Goal: Task Accomplishment & Management: Use online tool/utility

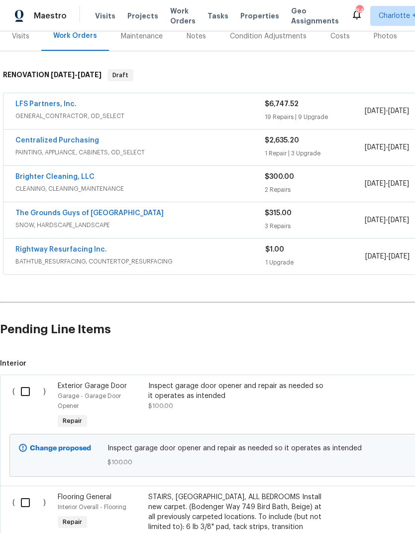
scroll to position [130, 0]
click at [26, 381] on input "checkbox" at bounding box center [29, 391] width 28 height 21
checkbox input "true"
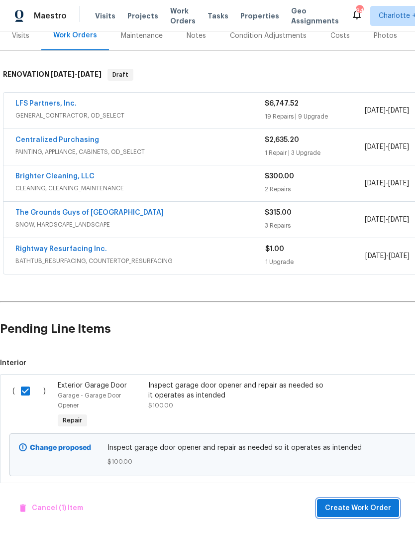
click at [356, 508] on span "Create Work Order" at bounding box center [358, 508] width 66 height 12
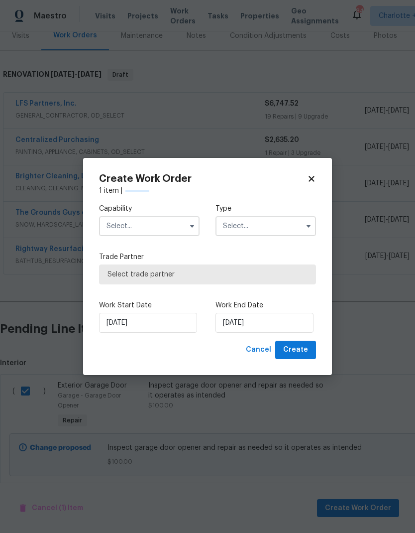
click at [166, 223] on input "text" at bounding box center [149, 226] width 101 height 20
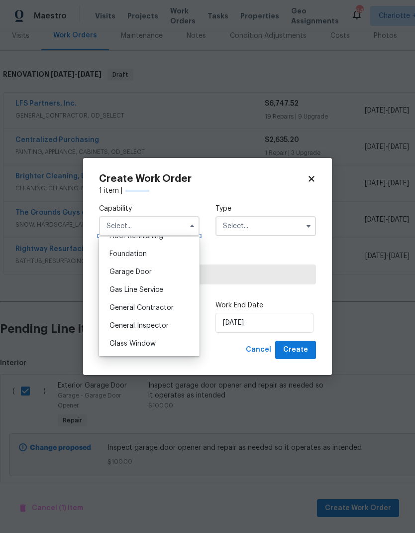
scroll to position [415, 0]
click at [186, 274] on div "Garage Door" at bounding box center [150, 273] width 96 height 18
type input "Garage Door"
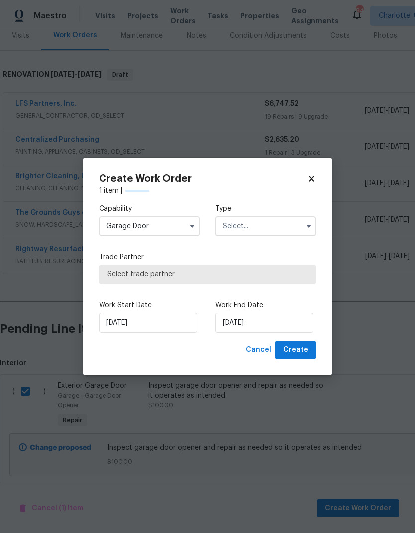
click at [290, 226] on input "text" at bounding box center [266, 226] width 101 height 20
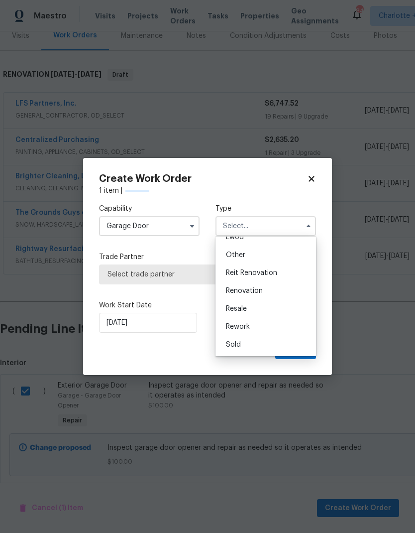
scroll to position [119, 0]
click at [287, 290] on div "Renovation" at bounding box center [266, 291] width 96 height 18
type input "Renovation"
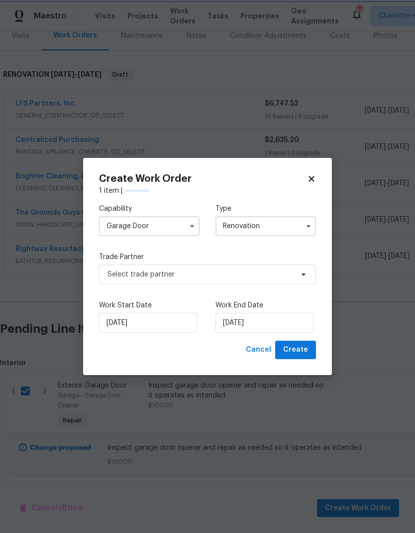
scroll to position [0, 0]
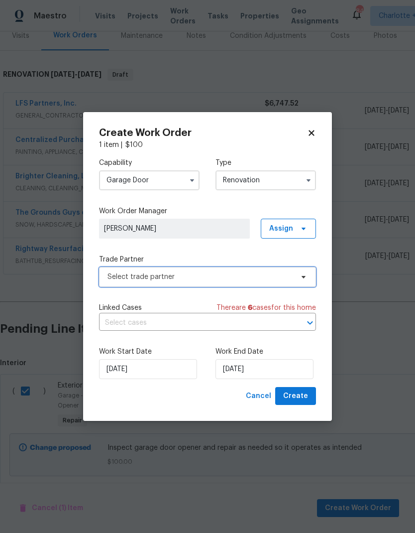
click at [259, 272] on span "Select trade partner" at bounding box center [201, 277] width 186 height 10
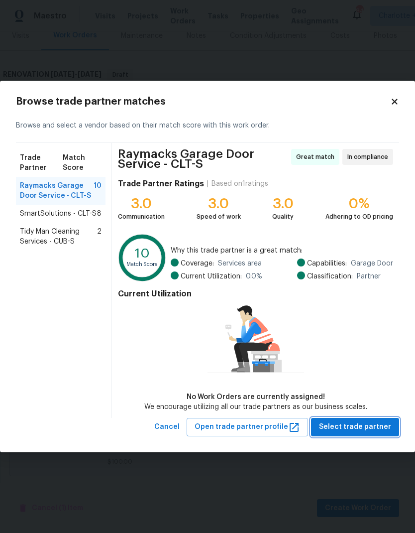
click at [380, 430] on span "Select trade partner" at bounding box center [355, 427] width 72 height 12
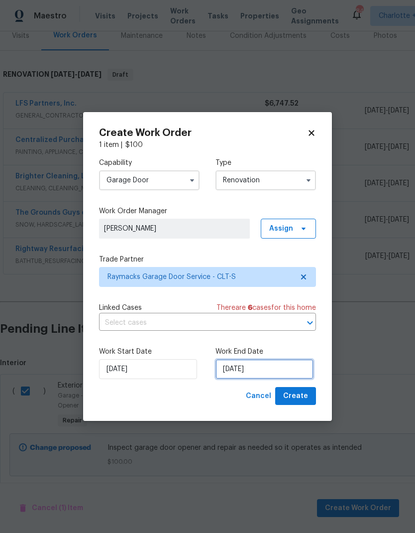
click at [289, 372] on input "[DATE]" at bounding box center [265, 369] width 98 height 20
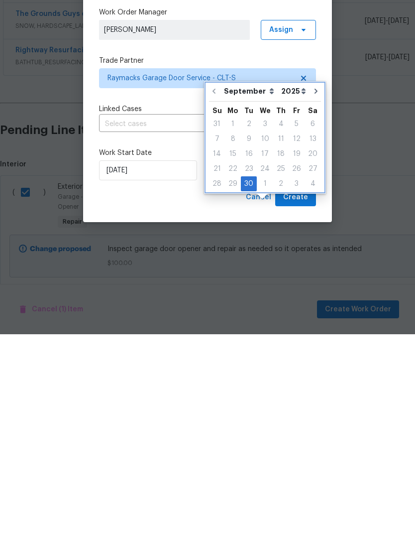
click at [312, 286] on icon "Go to next month" at bounding box center [316, 290] width 8 height 8
type input "[DATE]"
select select "9"
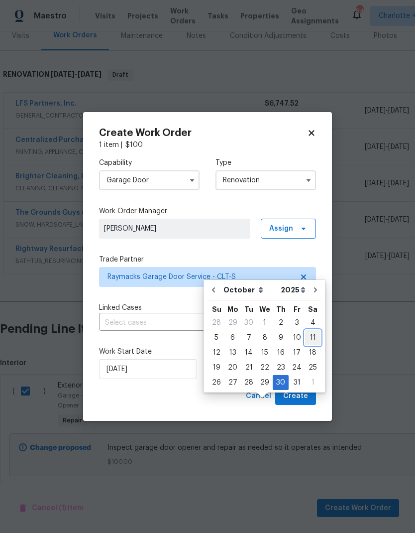
click at [312, 331] on div "11" at bounding box center [312, 338] width 15 height 14
type input "[DATE]"
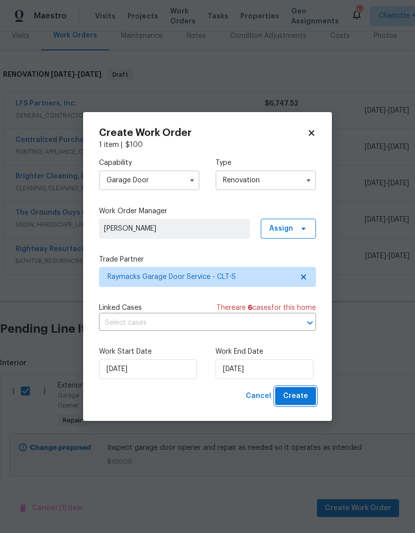
click at [311, 394] on button "Create" at bounding box center [295, 396] width 41 height 18
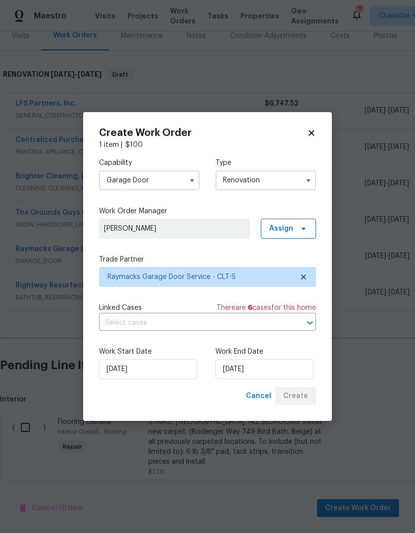
click at [307, 131] on icon at bounding box center [311, 133] width 9 height 9
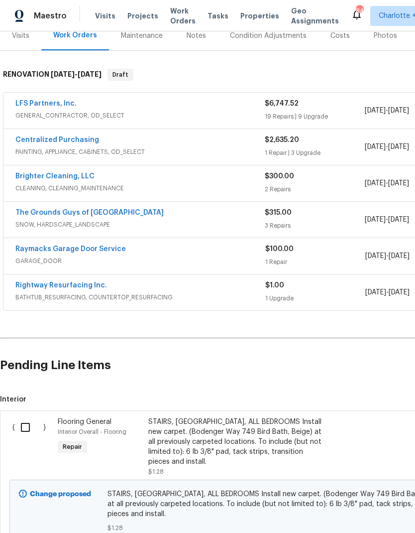
click at [32, 417] on input "checkbox" at bounding box center [29, 427] width 28 height 21
checkbox input "true"
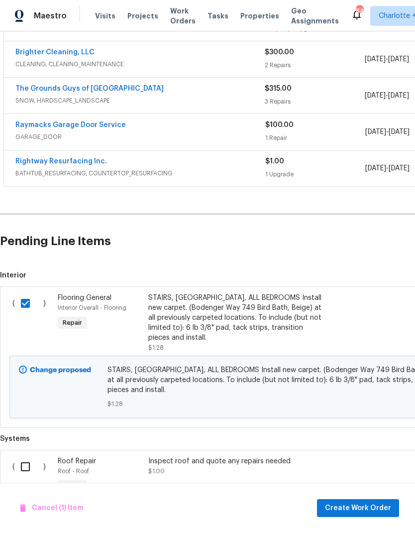
click at [365, 504] on span "Create Work Order" at bounding box center [358, 508] width 66 height 12
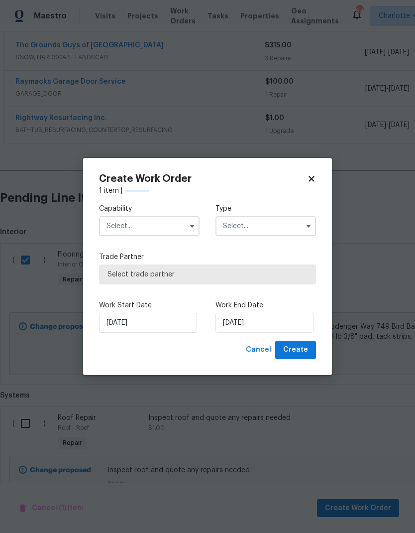
click at [165, 231] on input "text" at bounding box center [149, 226] width 101 height 20
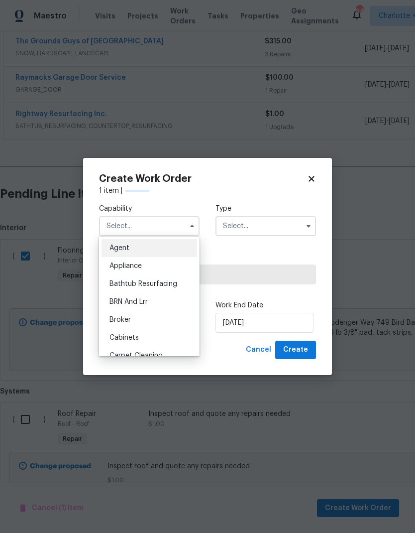
click at [164, 228] on input "text" at bounding box center [149, 226] width 101 height 20
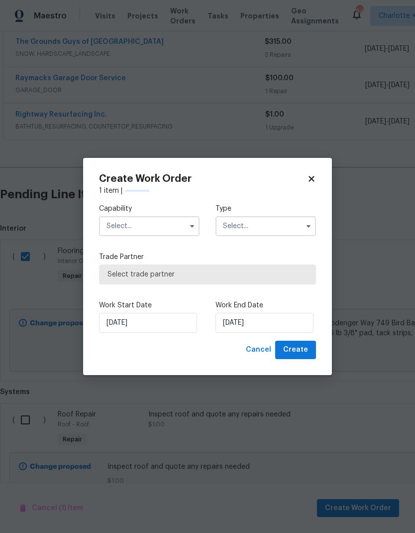
click at [164, 228] on input "text" at bounding box center [149, 226] width 101 height 20
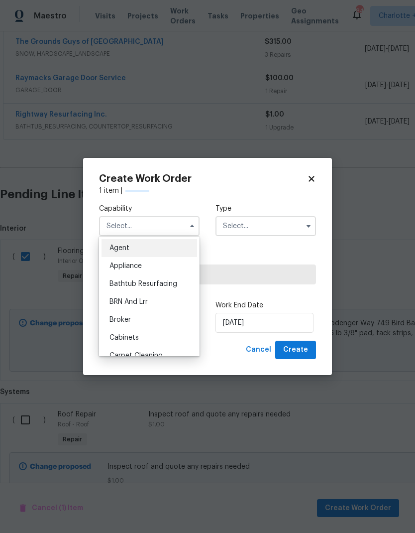
click at [163, 253] on div "Agent" at bounding box center [150, 248] width 96 height 18
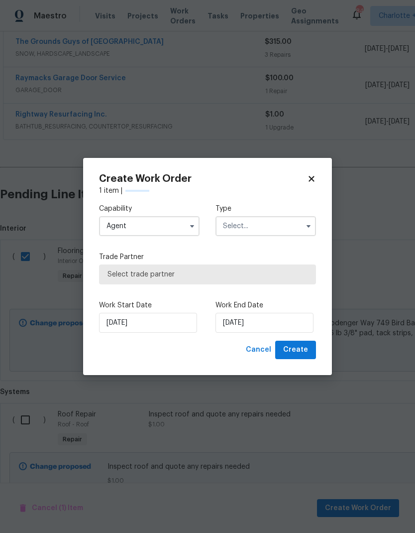
click at [161, 234] on input "Agent" at bounding box center [149, 226] width 101 height 20
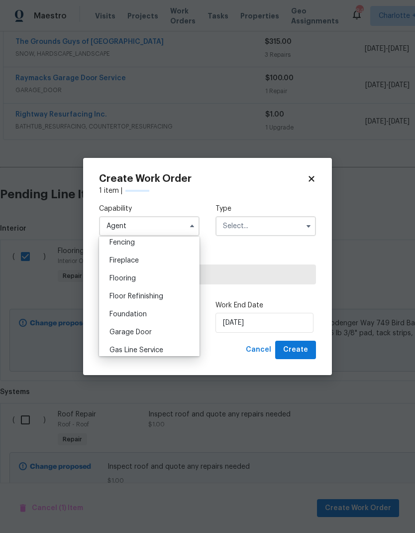
scroll to position [363, 0]
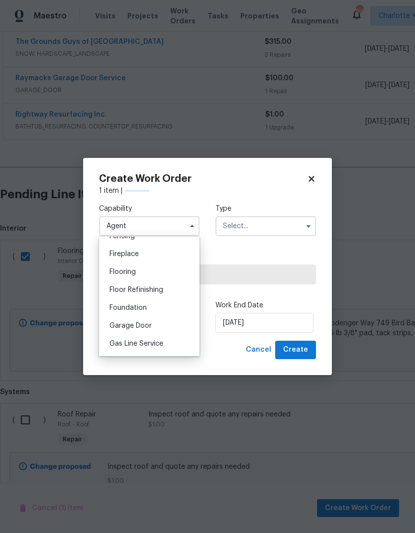
click at [174, 270] on div "Flooring" at bounding box center [150, 272] width 96 height 18
type input "Flooring"
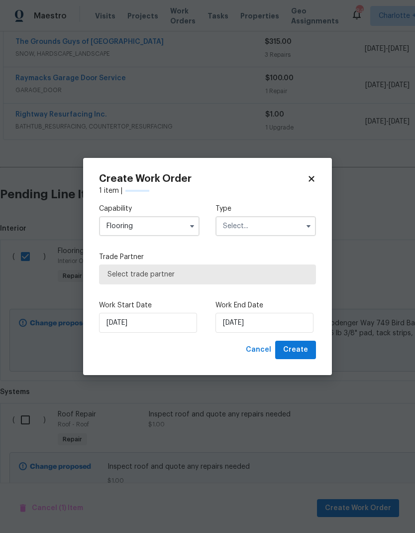
click at [276, 232] on input "text" at bounding box center [266, 226] width 101 height 20
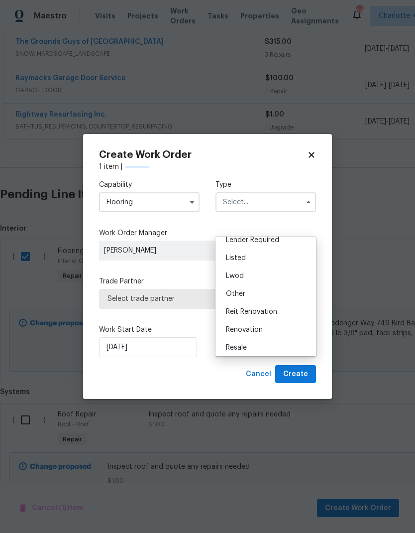
scroll to position [0, 0]
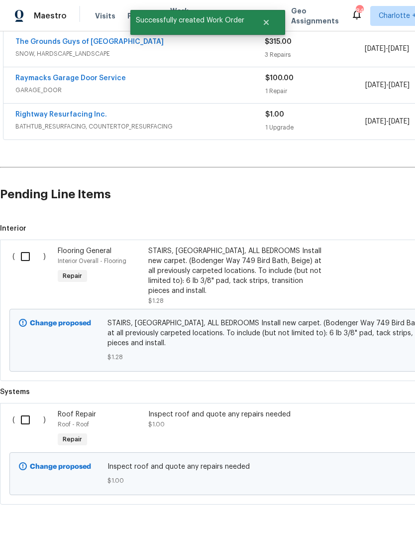
click at [28, 246] on input "checkbox" at bounding box center [29, 256] width 28 height 21
checkbox input "true"
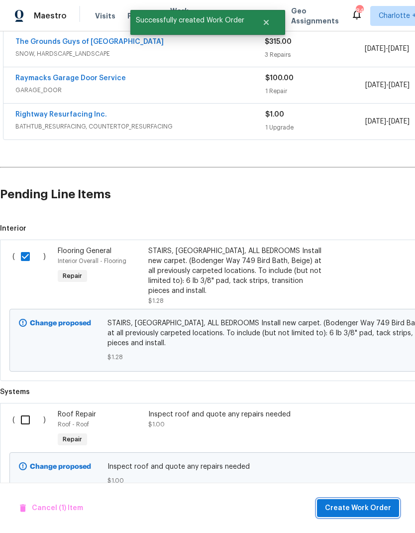
click at [373, 506] on span "Create Work Order" at bounding box center [358, 508] width 66 height 12
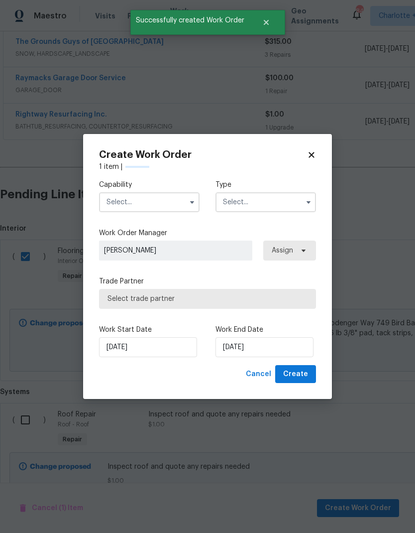
click at [155, 229] on label "Work Order Manager" at bounding box center [207, 233] width 217 height 10
click at [171, 207] on input "text" at bounding box center [149, 202] width 101 height 20
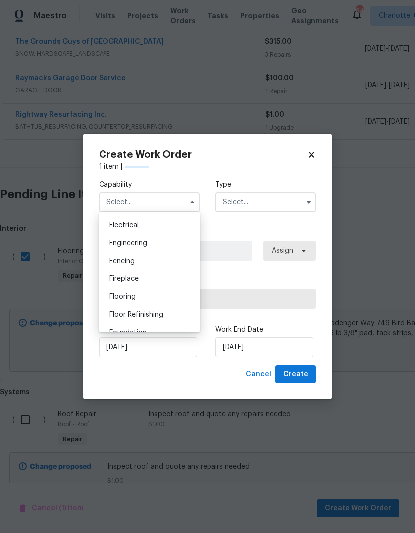
scroll to position [315, 0]
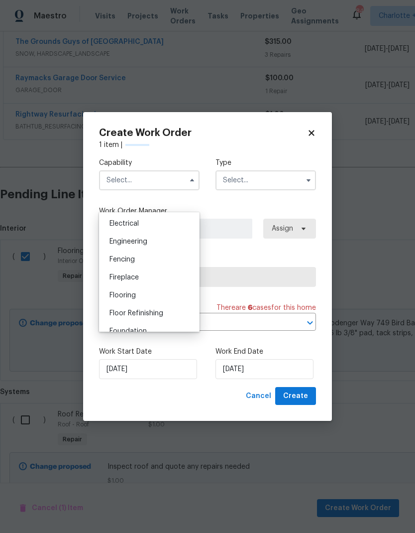
click at [144, 298] on div "Flooring" at bounding box center [150, 295] width 96 height 18
type input "Flooring"
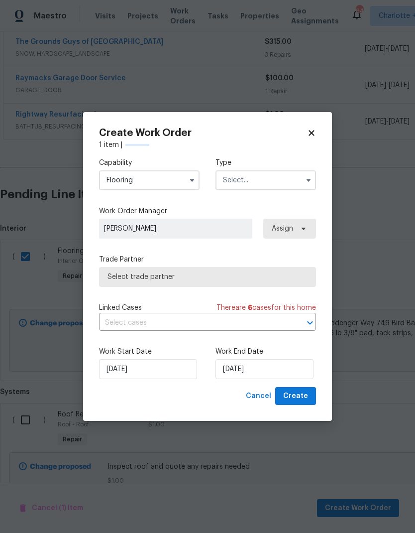
click at [282, 186] on input "text" at bounding box center [266, 180] width 101 height 20
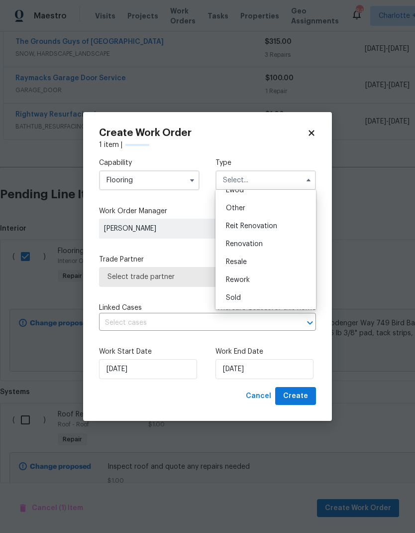
scroll to position [119, 0]
click at [270, 244] on div "Renovation" at bounding box center [266, 244] width 96 height 18
type input "Renovation"
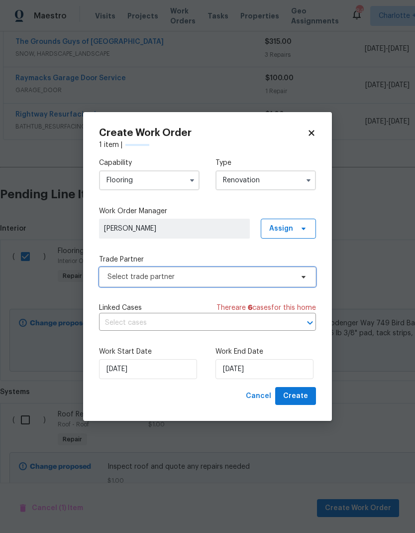
click at [238, 280] on span "Select trade partner" at bounding box center [201, 277] width 186 height 10
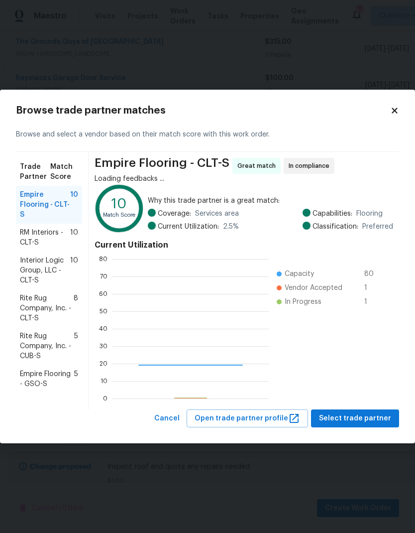
scroll to position [139, 156]
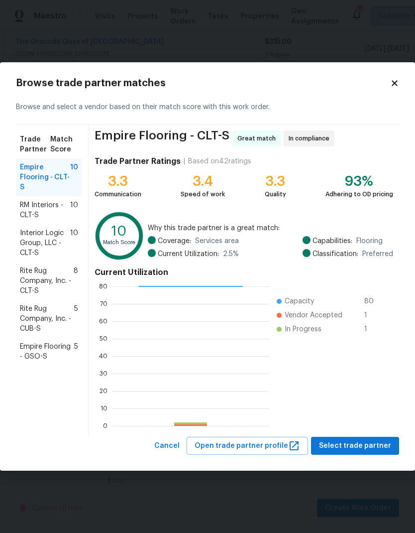
click at [57, 207] on span "RM Interiors - CLT-S" at bounding box center [45, 210] width 50 height 20
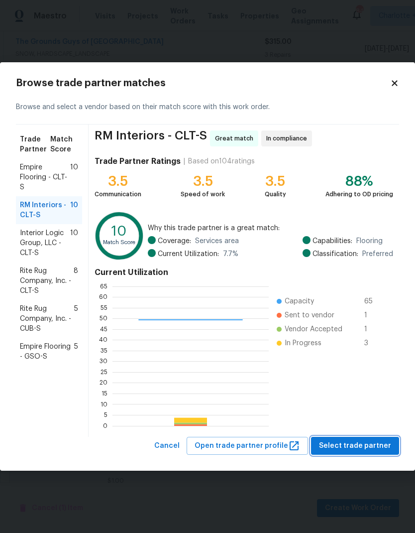
click at [381, 437] on button "Select trade partner" at bounding box center [355, 446] width 88 height 18
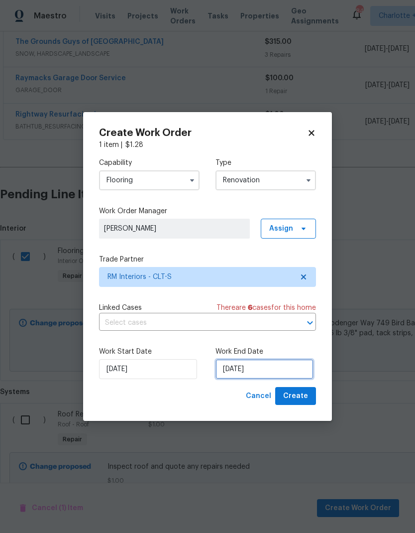
click at [288, 368] on input "[DATE]" at bounding box center [265, 369] width 98 height 20
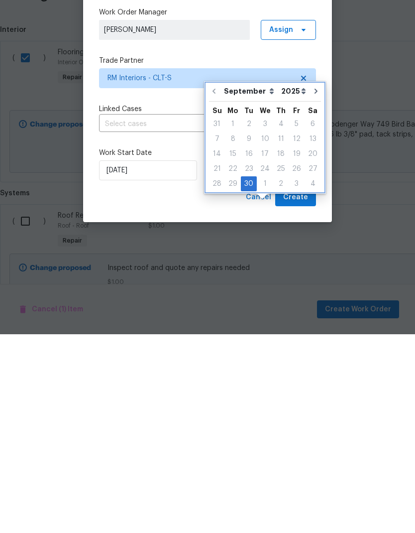
click at [314, 286] on icon "Go to next month" at bounding box center [316, 290] width 8 height 8
type input "[DATE]"
select select "9"
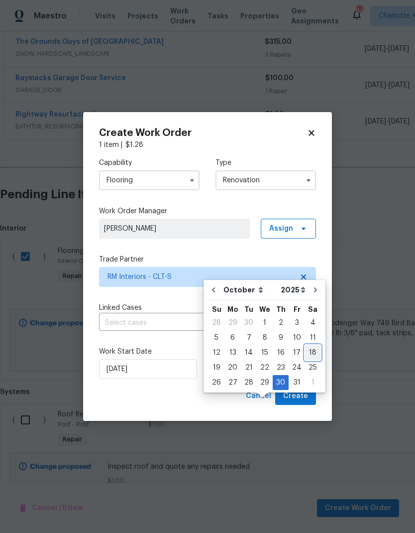
click at [311, 346] on div "18" at bounding box center [312, 353] width 15 height 14
type input "[DATE]"
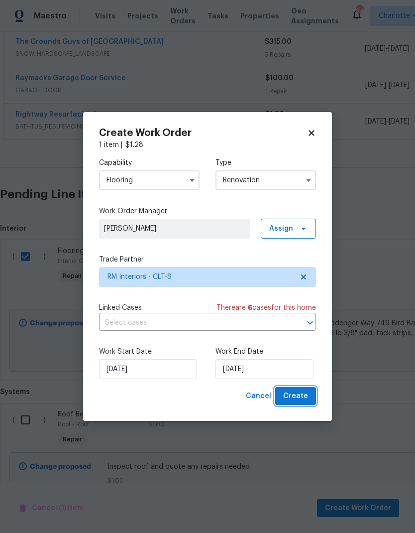
click at [312, 403] on button "Create" at bounding box center [295, 396] width 41 height 18
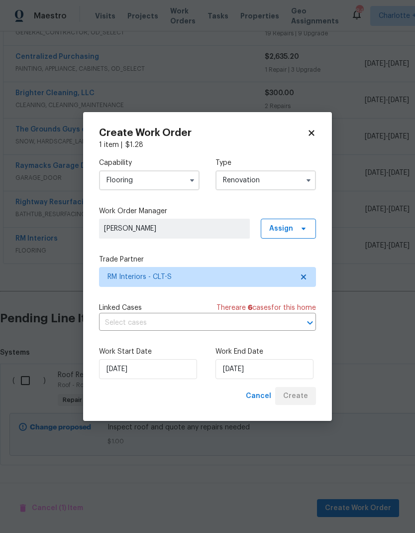
scroll to position [173, 0]
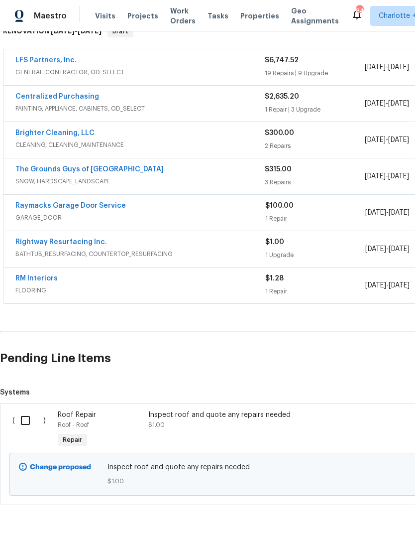
click at [23, 410] on input "checkbox" at bounding box center [29, 420] width 28 height 21
checkbox input "true"
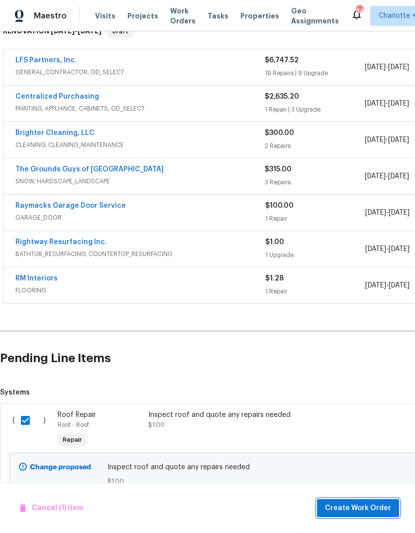
click at [357, 513] on span "Create Work Order" at bounding box center [358, 508] width 66 height 12
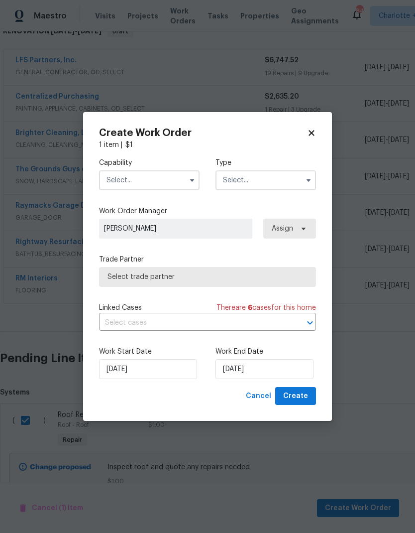
click at [172, 181] on input "text" at bounding box center [149, 180] width 101 height 20
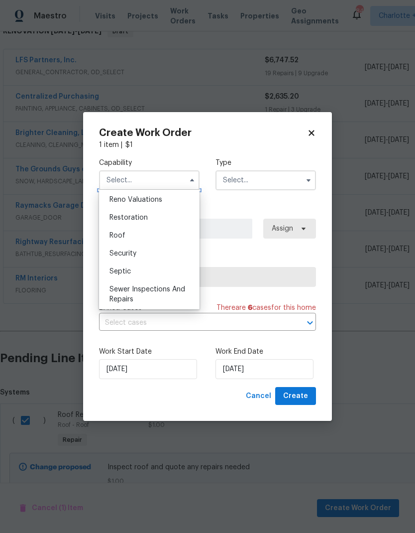
scroll to position [981, 0]
click at [174, 241] on div "Roof" at bounding box center [150, 236] width 96 height 18
type input "Roof"
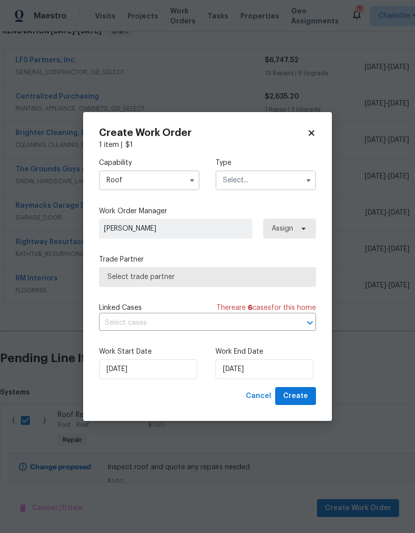
click at [270, 181] on input "text" at bounding box center [266, 180] width 101 height 20
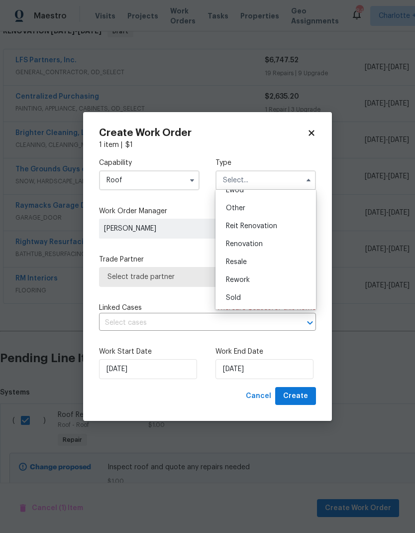
scroll to position [119, 0]
click at [272, 246] on div "Renovation" at bounding box center [266, 244] width 96 height 18
type input "Renovation"
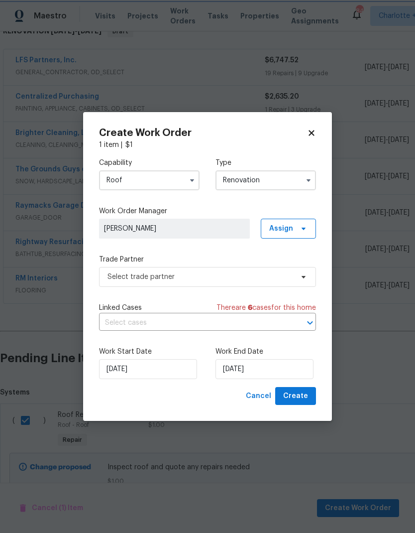
scroll to position [0, 0]
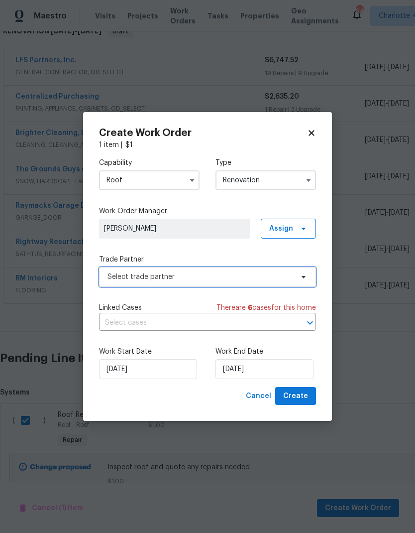
click at [285, 274] on span "Select trade partner" at bounding box center [201, 277] width 186 height 10
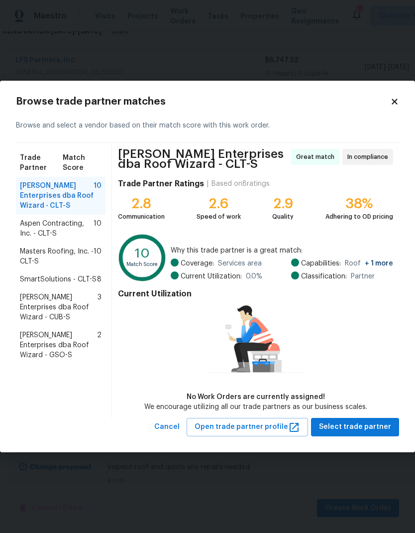
click at [87, 258] on span "Masters Roofing, Inc. - CLT-S" at bounding box center [57, 257] width 74 height 20
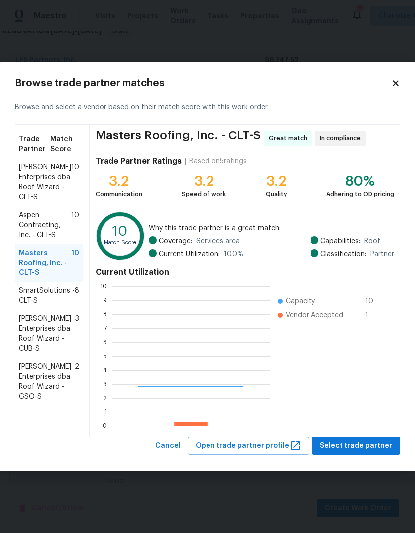
click at [384, 406] on ul "Capacity 10 Vendor Accepted 1" at bounding box center [330, 355] width 120 height 139
click at [359, 449] on span "Select trade partner" at bounding box center [356, 446] width 72 height 12
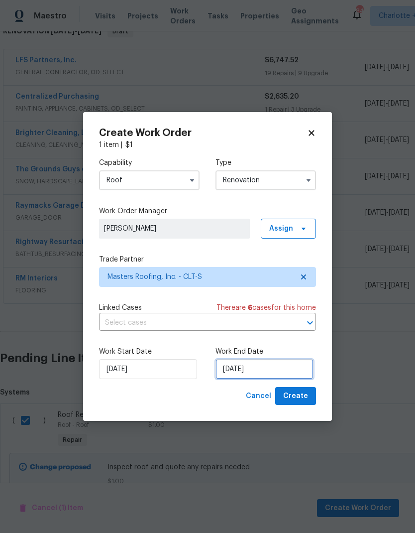
click at [285, 370] on input "[DATE]" at bounding box center [265, 369] width 98 height 20
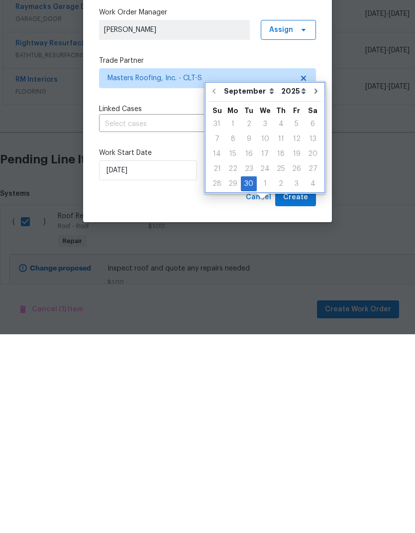
click at [309, 280] on button "Go to next month" at bounding box center [316, 290] width 15 height 20
type input "[DATE]"
select select "9"
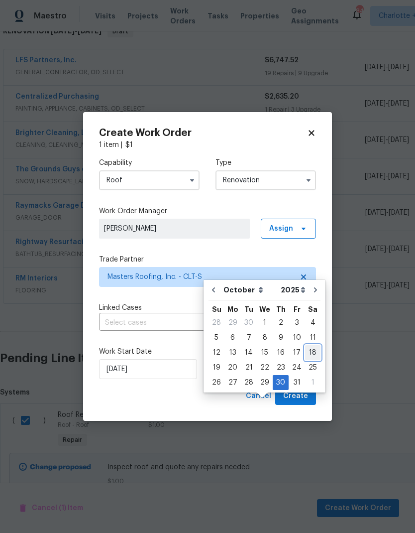
click at [311, 346] on div "18" at bounding box center [312, 353] width 15 height 14
type input "[DATE]"
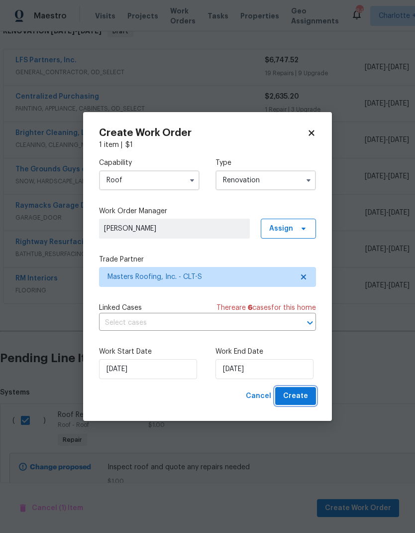
click at [312, 398] on button "Create" at bounding box center [295, 396] width 41 height 18
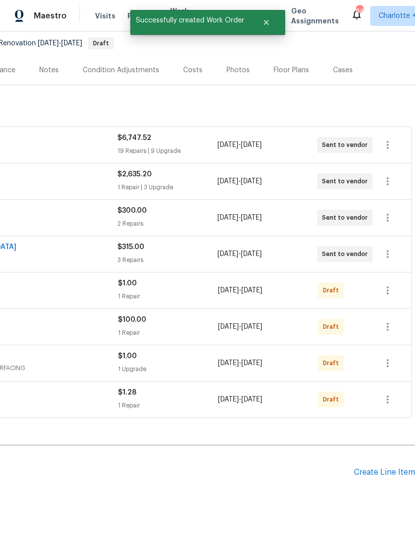
scroll to position [96, 147]
click at [388, 286] on icon "button" at bounding box center [388, 290] width 2 height 8
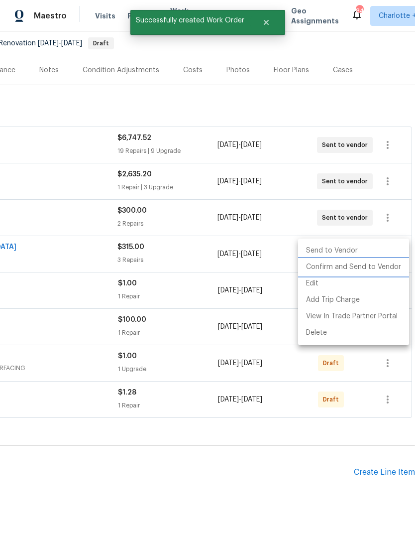
click at [390, 267] on li "Confirm and Send to Vendor" at bounding box center [353, 267] width 111 height 16
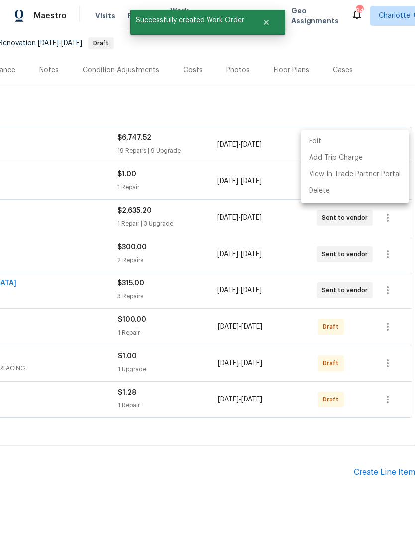
click at [308, 425] on div at bounding box center [207, 266] width 415 height 533
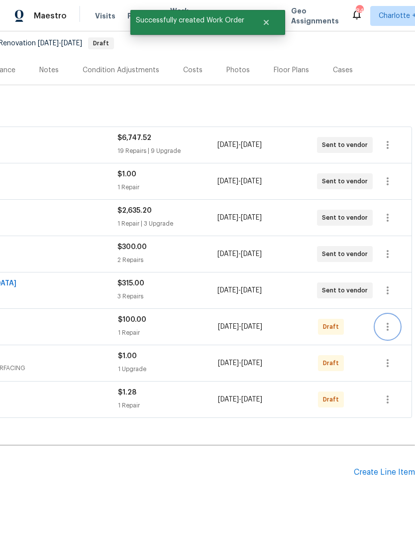
click at [388, 323] on icon "button" at bounding box center [388, 327] width 2 height 8
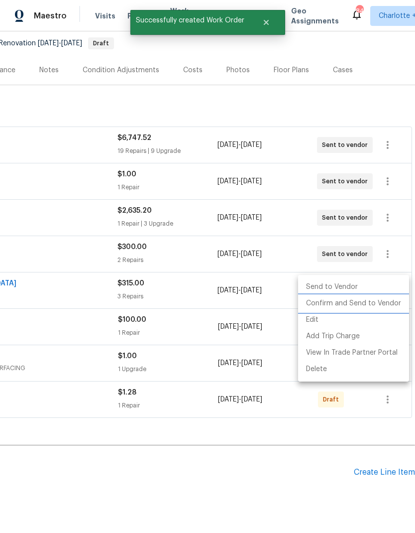
click at [383, 304] on li "Confirm and Send to Vendor" at bounding box center [353, 303] width 111 height 16
click at [319, 429] on div at bounding box center [207, 266] width 415 height 533
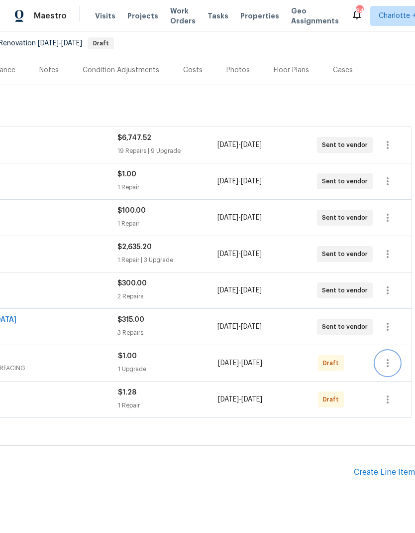
click at [388, 359] on icon "button" at bounding box center [388, 363] width 2 height 8
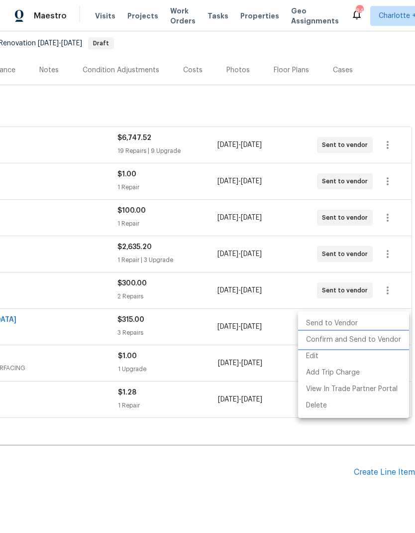
click at [381, 338] on li "Confirm and Send to Vendor" at bounding box center [353, 340] width 111 height 16
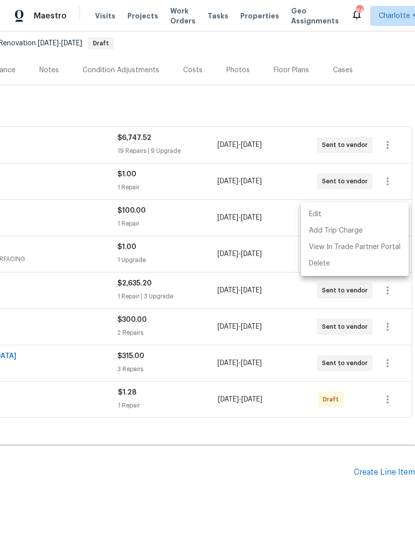
click at [303, 455] on div at bounding box center [207, 266] width 415 height 533
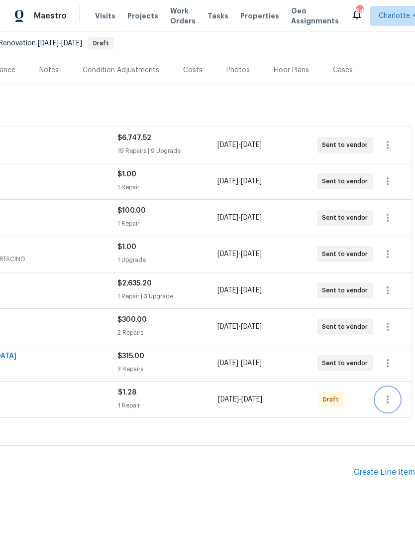
click at [385, 394] on icon "button" at bounding box center [388, 400] width 12 height 12
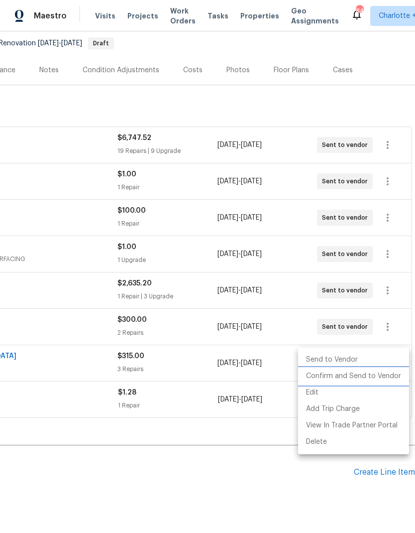
click at [380, 372] on li "Confirm and Send to Vendor" at bounding box center [353, 376] width 111 height 16
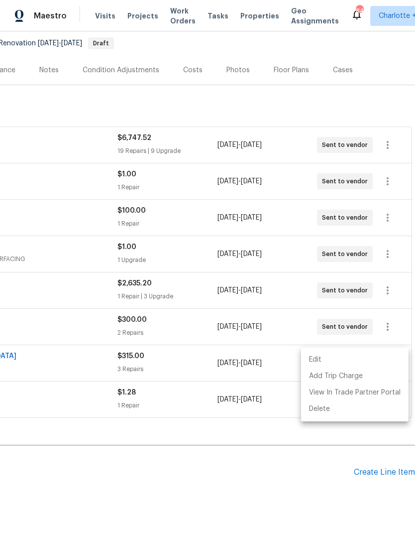
click at [299, 477] on div at bounding box center [207, 266] width 415 height 533
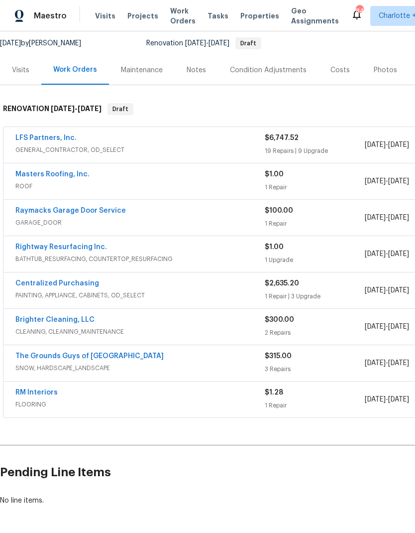
scroll to position [96, 0]
click at [34, 389] on link "RM Interiors" at bounding box center [36, 392] width 42 height 7
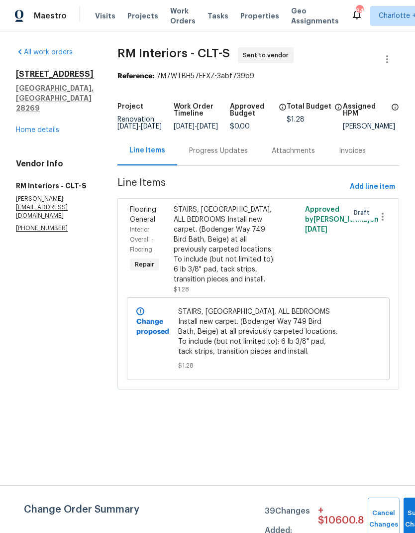
click at [222, 156] on div "Progress Updates" at bounding box center [218, 151] width 59 height 10
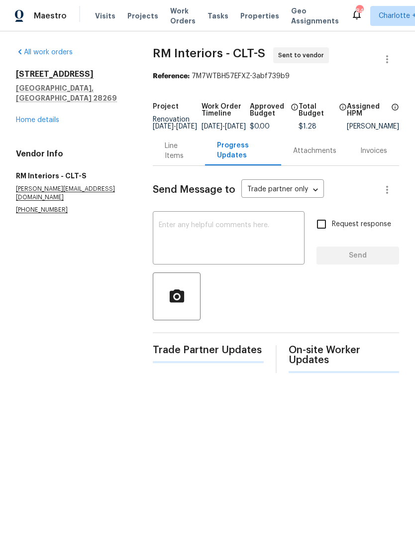
click at [259, 234] on textarea at bounding box center [229, 239] width 140 height 35
